Goal: Task Accomplishment & Management: Complete application form

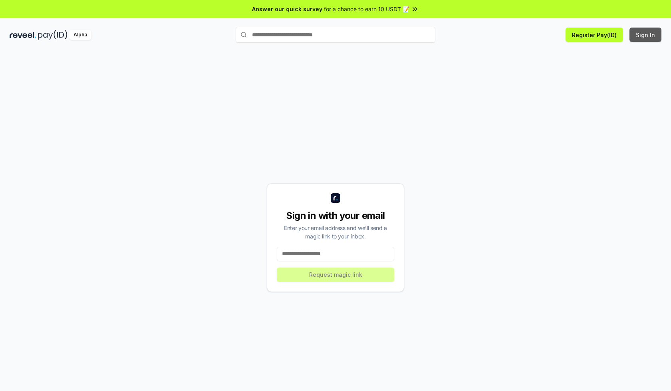
click at [646, 35] on button "Sign In" at bounding box center [645, 35] width 32 height 14
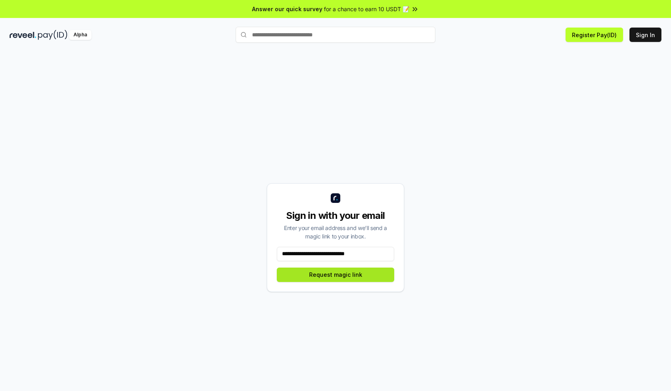
type input "**********"
click at [335, 274] on button "Request magic link" at bounding box center [335, 275] width 117 height 14
